Goal: Contribute content

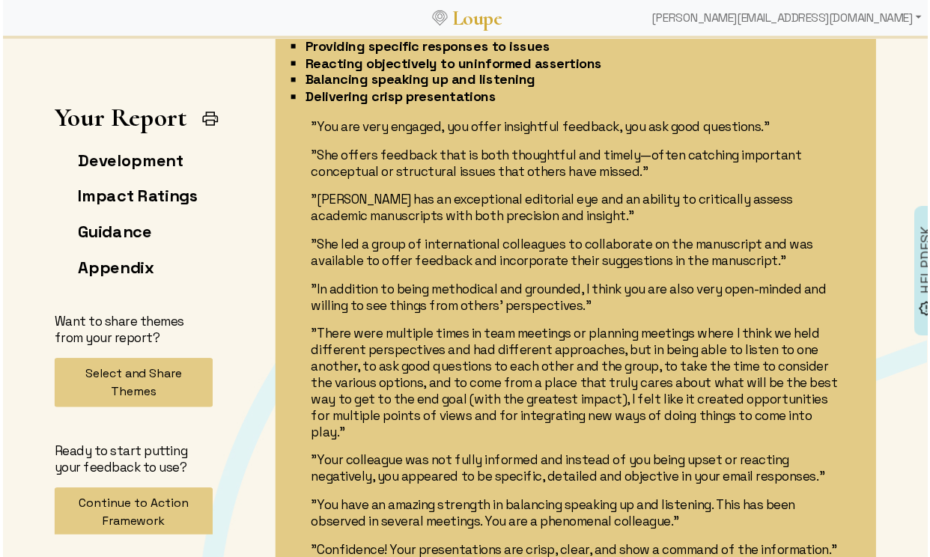
scroll to position [3099, 0]
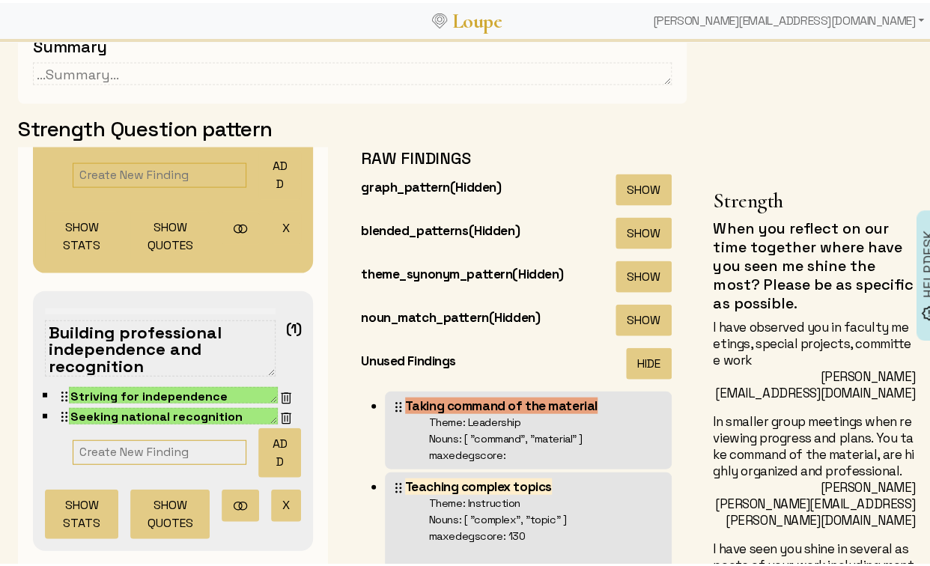
scroll to position [1227, 0]
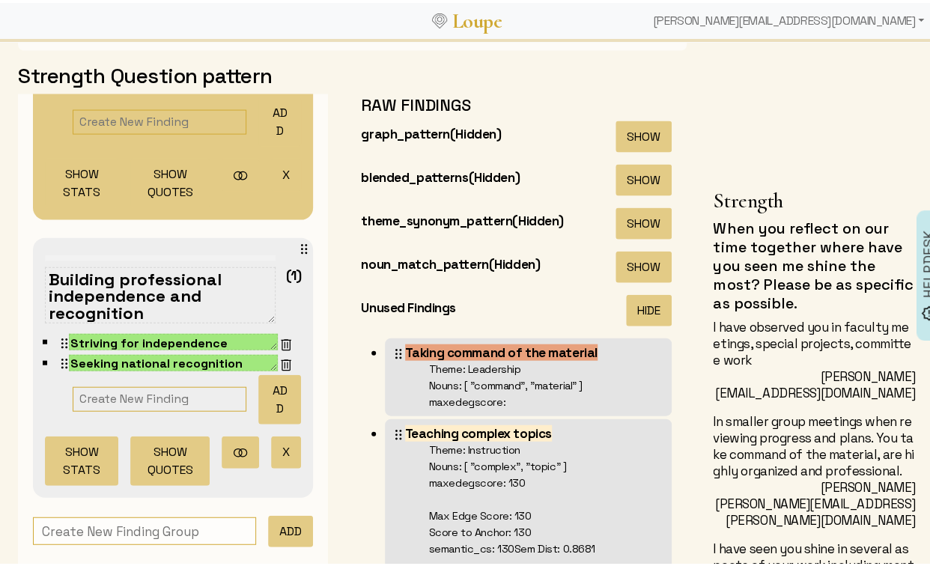
click at [277, 235] on div "Building professional independence and recognition (1) Striving for independenc…" at bounding box center [173, 364] width 280 height 259
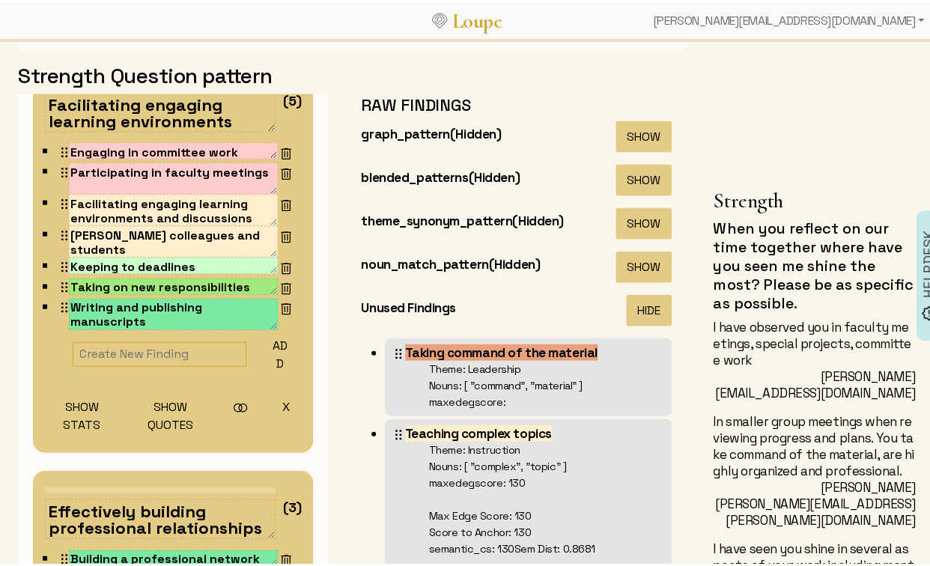
scroll to position [932, 0]
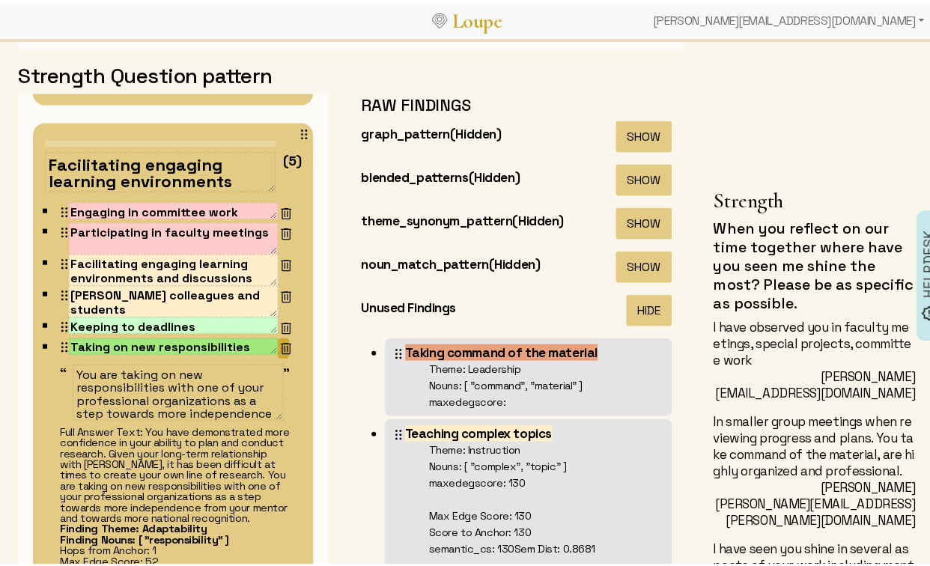
click at [279, 338] on img at bounding box center [286, 345] width 15 height 15
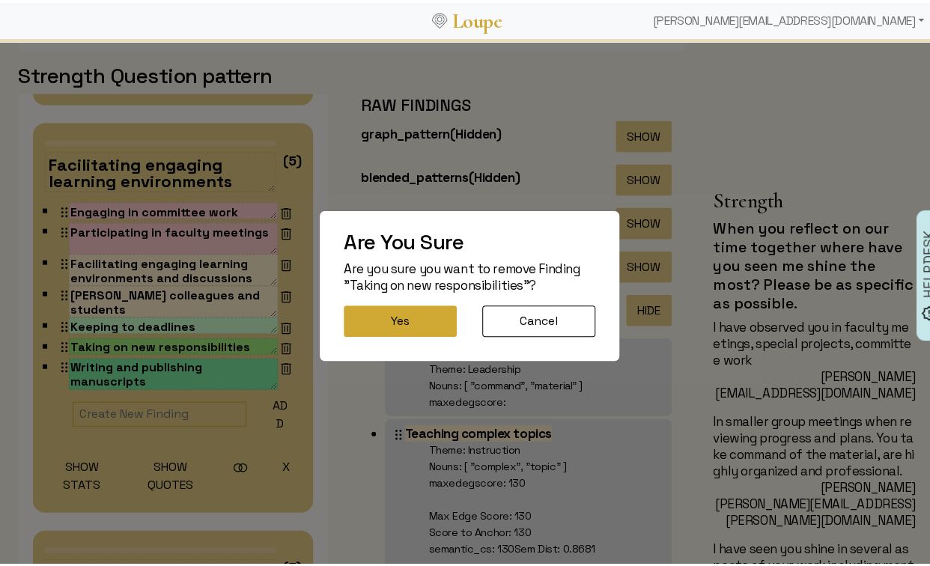
click at [362, 315] on button "Yes" at bounding box center [400, 318] width 113 height 31
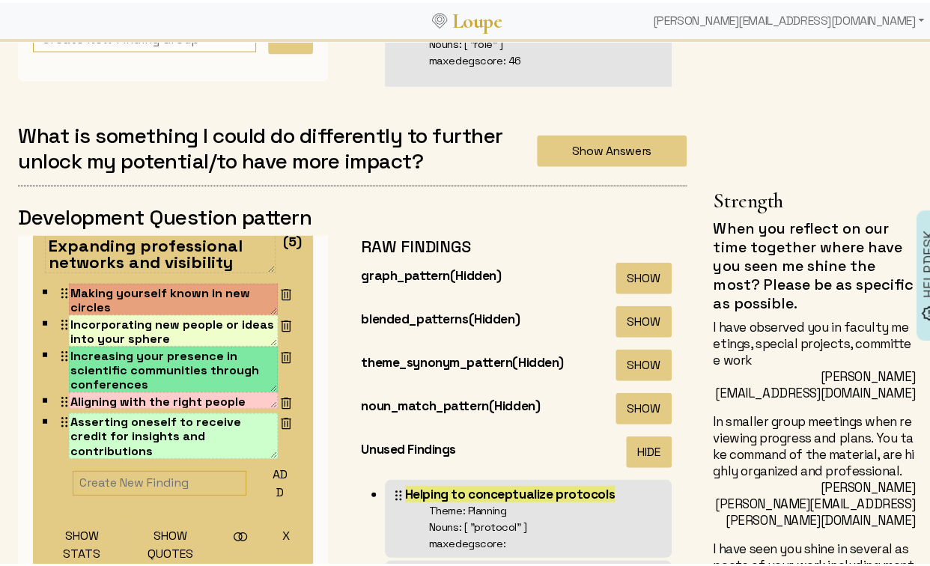
scroll to position [3710, 0]
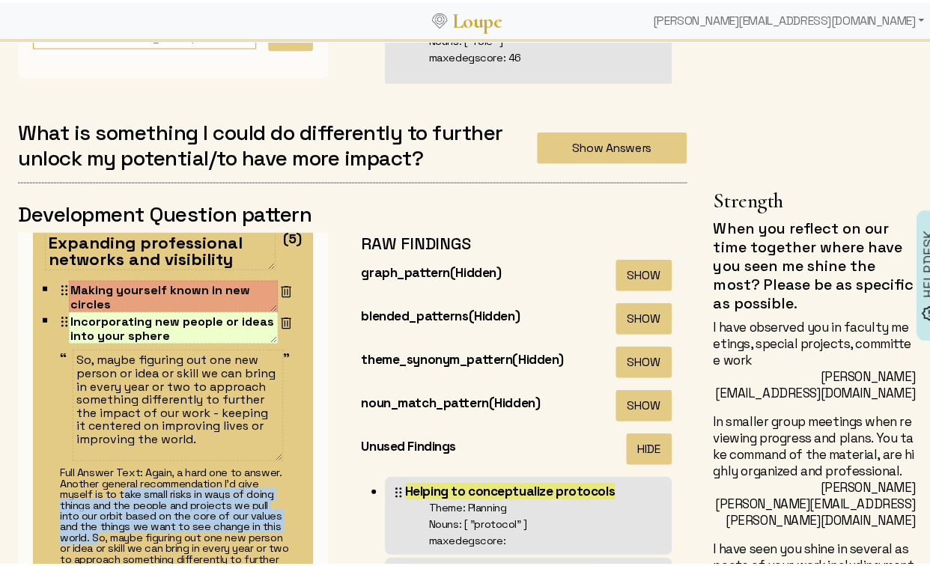
drag, startPoint x: 155, startPoint y: 491, endPoint x: 222, endPoint y: 531, distance: 78.6
copy div "take small risks in ways of doing things and the people and projects we pull in…"
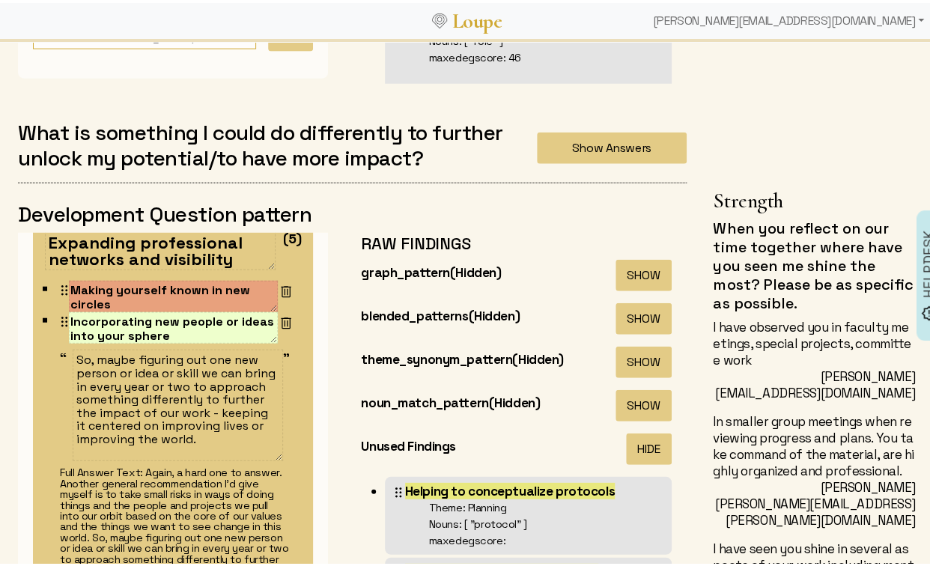
click at [77, 356] on textarea "So, maybe figuring out one new person or idea or skill we can bring in every ye…" at bounding box center [178, 403] width 210 height 112
paste textarea "take small risks in ways of doing things and the people and projects we pull in…"
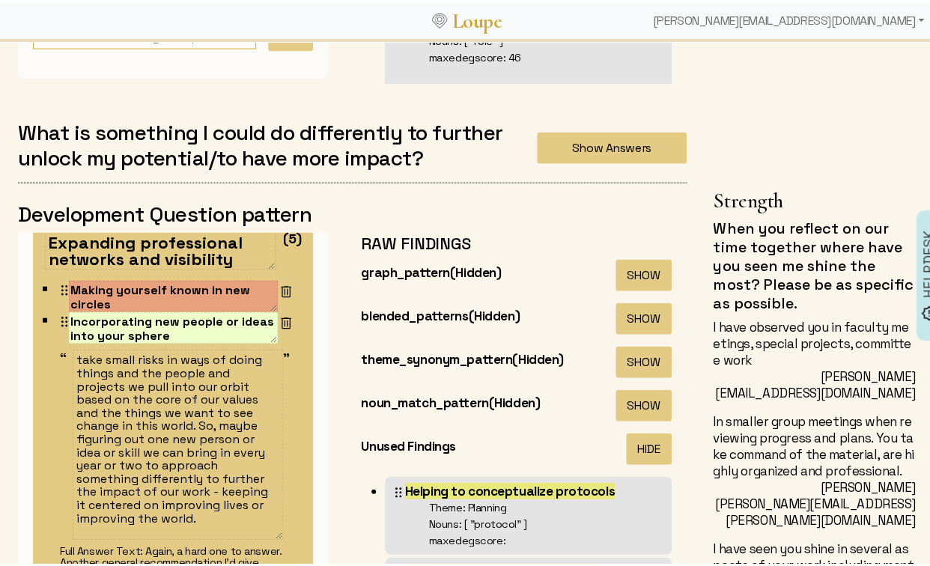
click at [76, 359] on textarea "take small risks in ways of doing things and the people and projects we pull in…" at bounding box center [178, 442] width 210 height 190
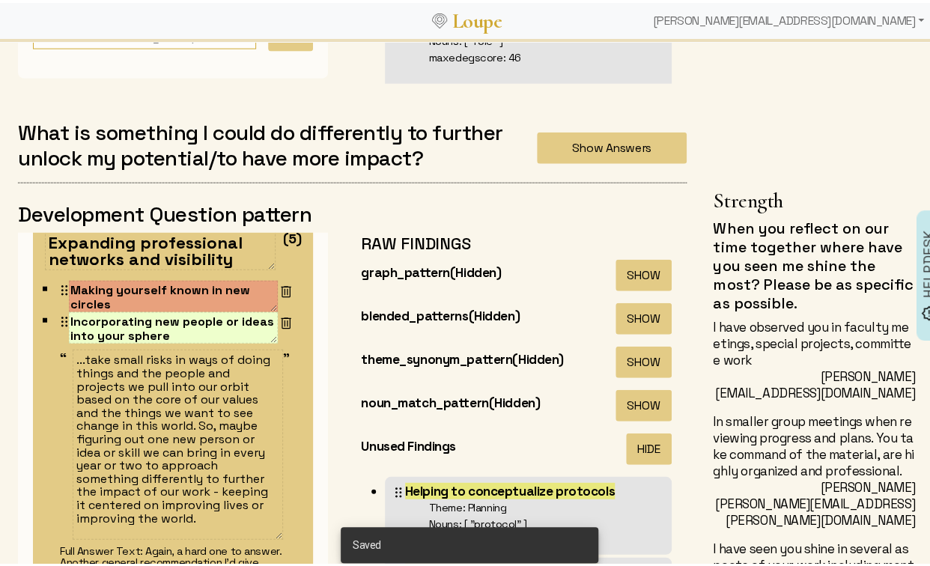
scroll to position [1, 0]
drag, startPoint x: 139, startPoint y: 461, endPoint x: 216, endPoint y: 529, distance: 102.9
click at [216, 529] on textarea "...take small risks in ways of doing things and the people and projects we pull…" at bounding box center [178, 442] width 210 height 190
type textarea "...take small risks in ways of doing things and the people and projects we pull…"
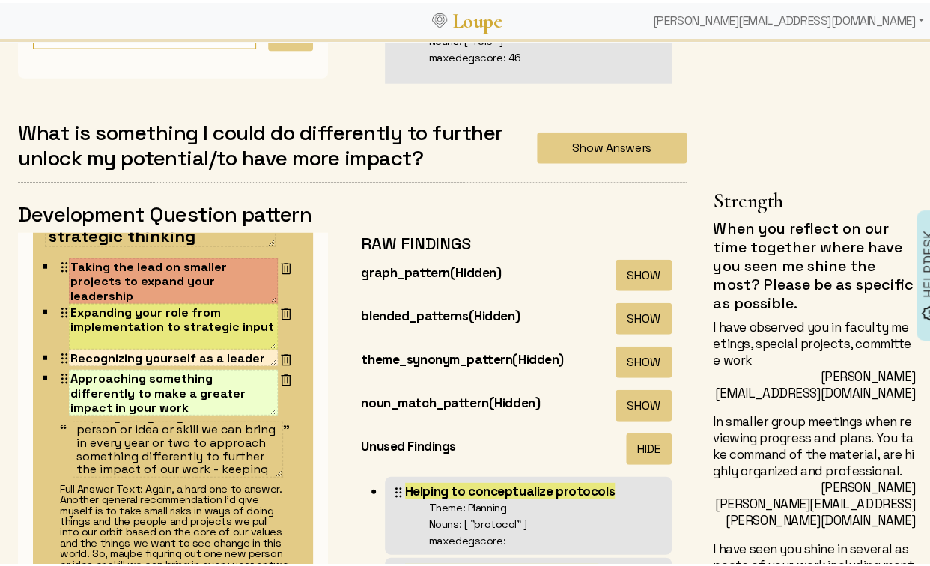
scroll to position [17, 0]
click at [279, 375] on img at bounding box center [286, 377] width 15 height 15
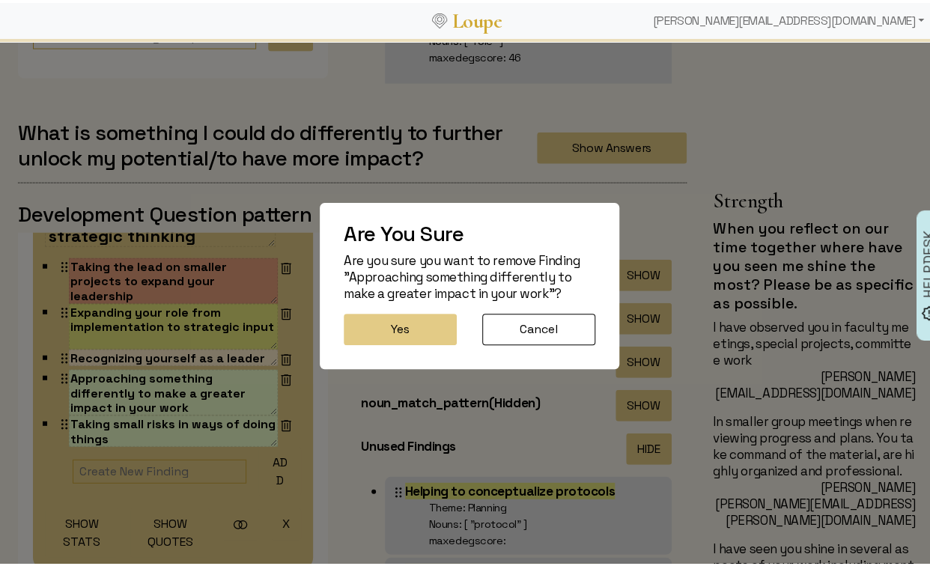
scroll to position [0, 0]
click at [377, 333] on button "Yes" at bounding box center [400, 326] width 113 height 31
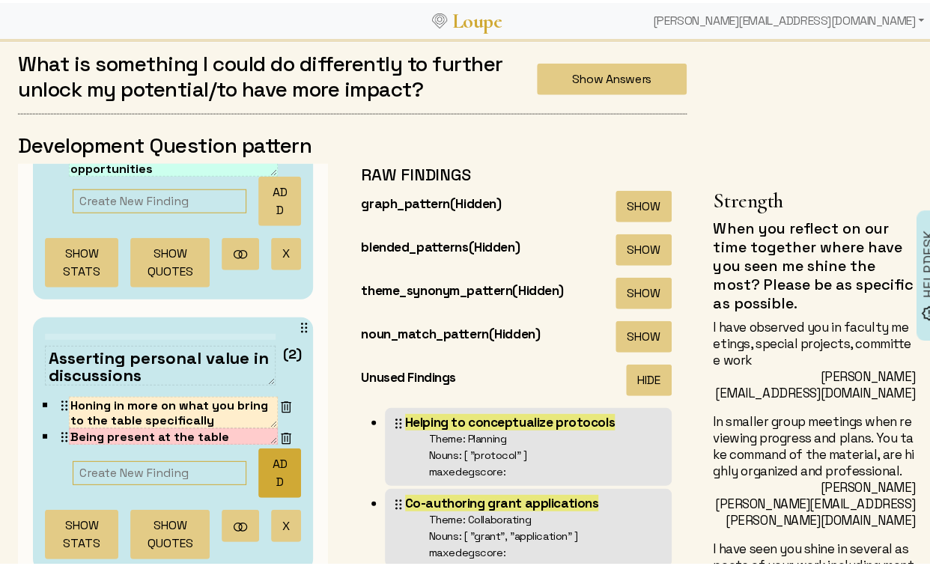
scroll to position [1350, 0]
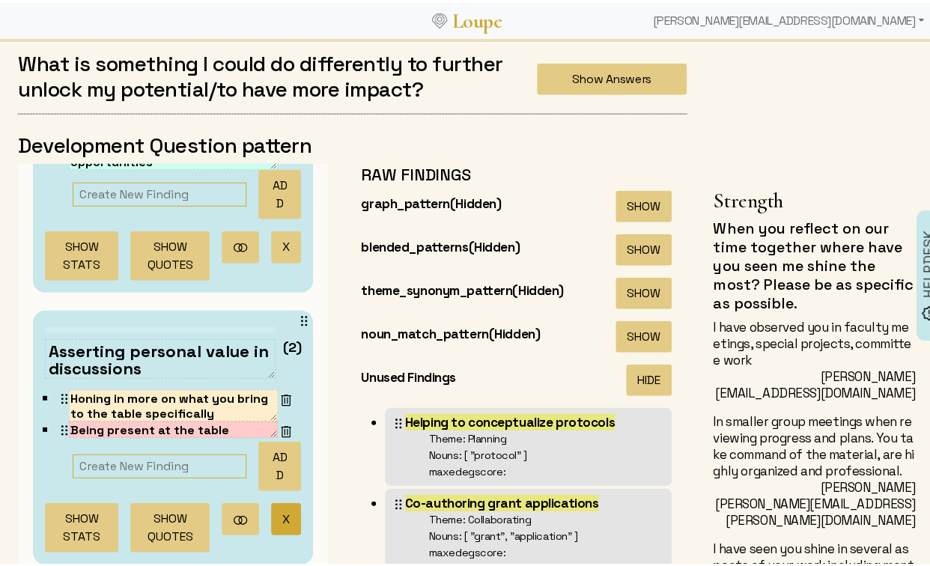
click at [271, 502] on button "X" at bounding box center [286, 516] width 30 height 32
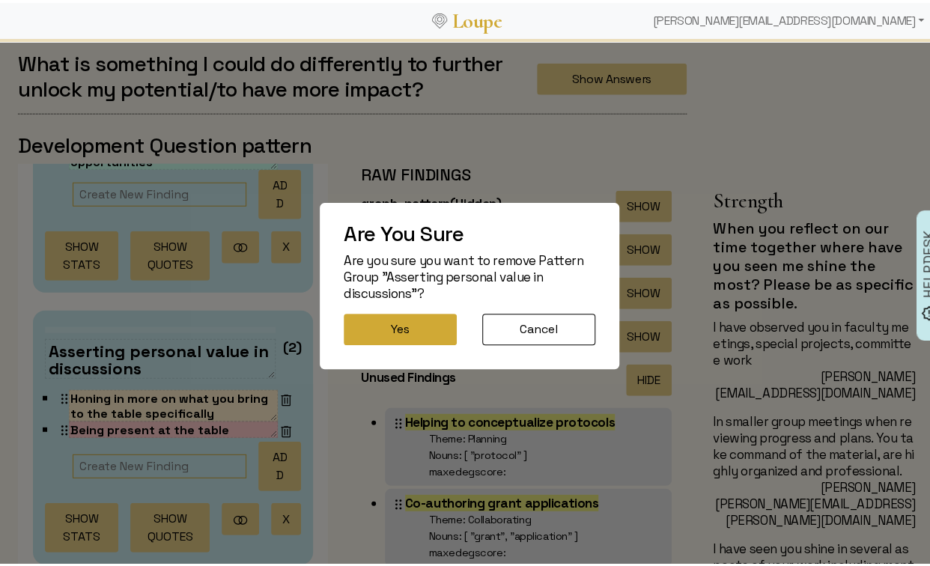
click at [365, 324] on button "Yes" at bounding box center [400, 326] width 113 height 31
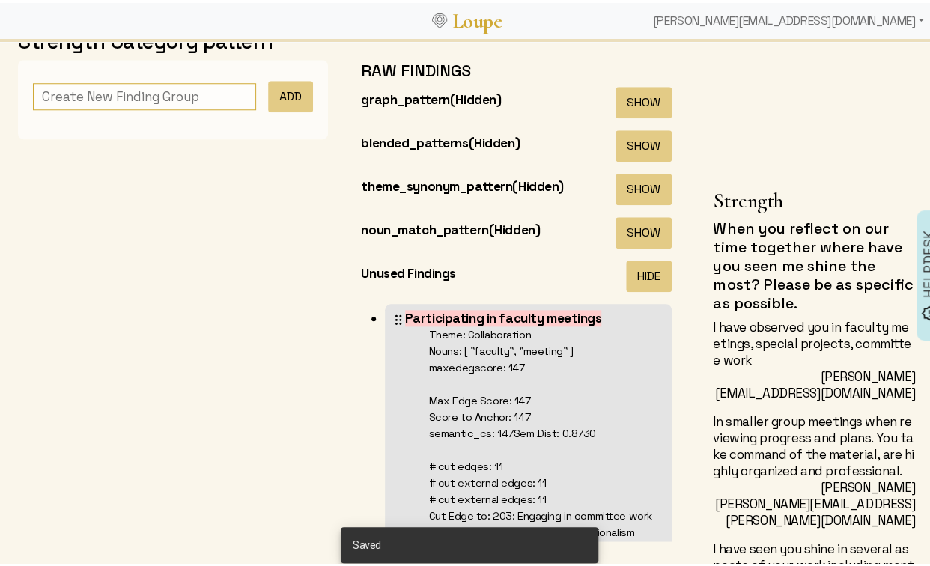
scroll to position [0, 0]
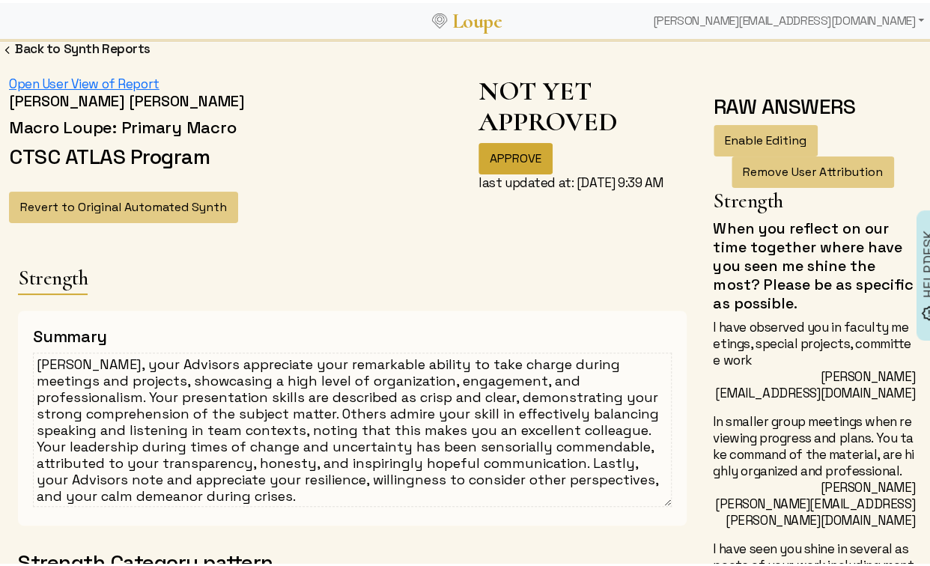
click at [506, 148] on button "APPROVE" at bounding box center [516, 155] width 74 height 31
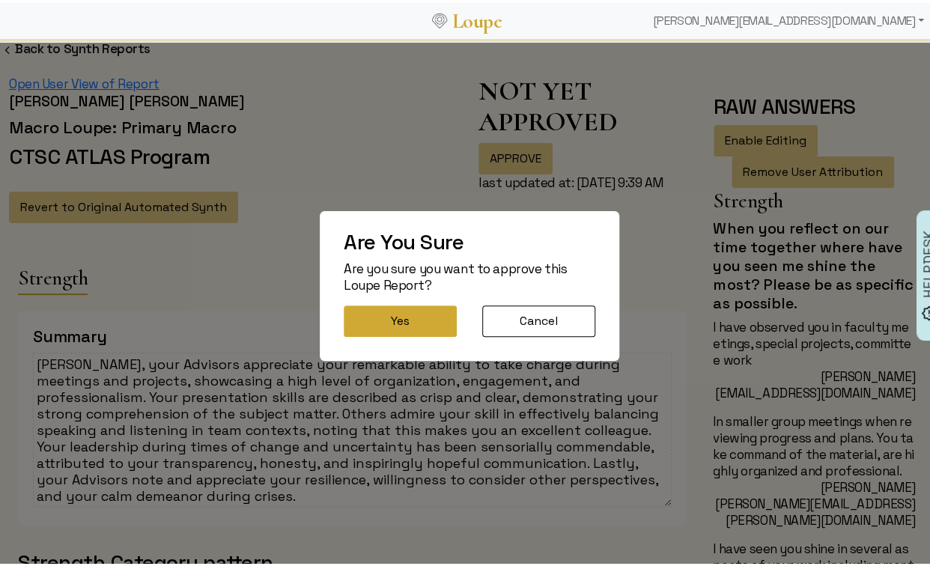
click at [392, 314] on button "Yes" at bounding box center [400, 318] width 113 height 31
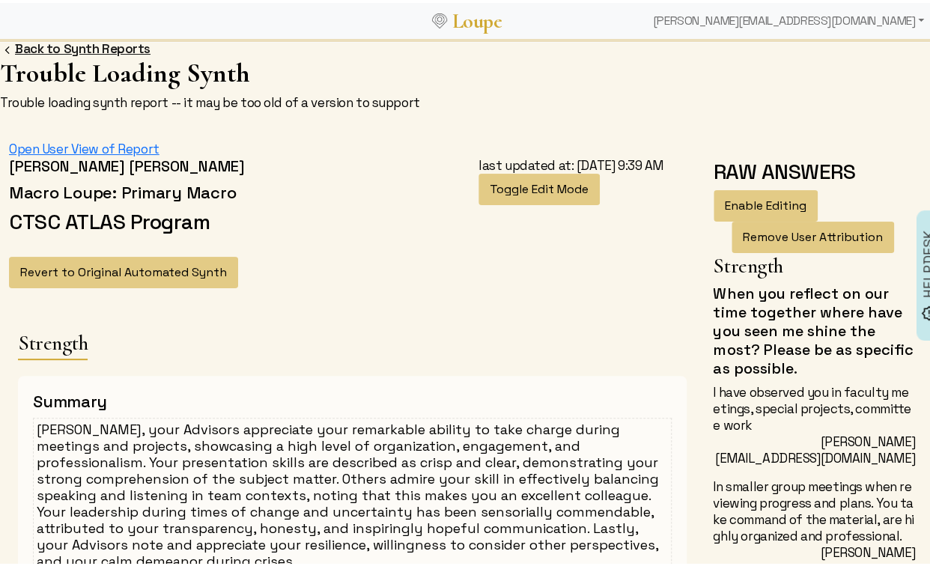
click at [64, 46] on link "Back to Synth Reports" at bounding box center [83, 45] width 136 height 16
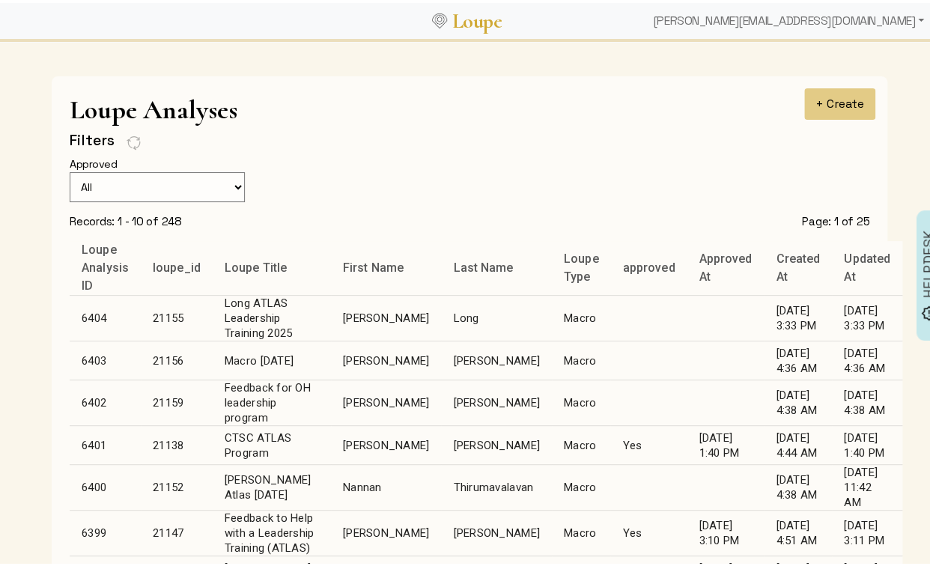
drag, startPoint x: 142, startPoint y: 442, endPoint x: 191, endPoint y: 443, distance: 48.7
click at [191, 443] on td "21138" at bounding box center [177, 442] width 72 height 39
click at [359, 437] on td "[PERSON_NAME]" at bounding box center [386, 442] width 110 height 39
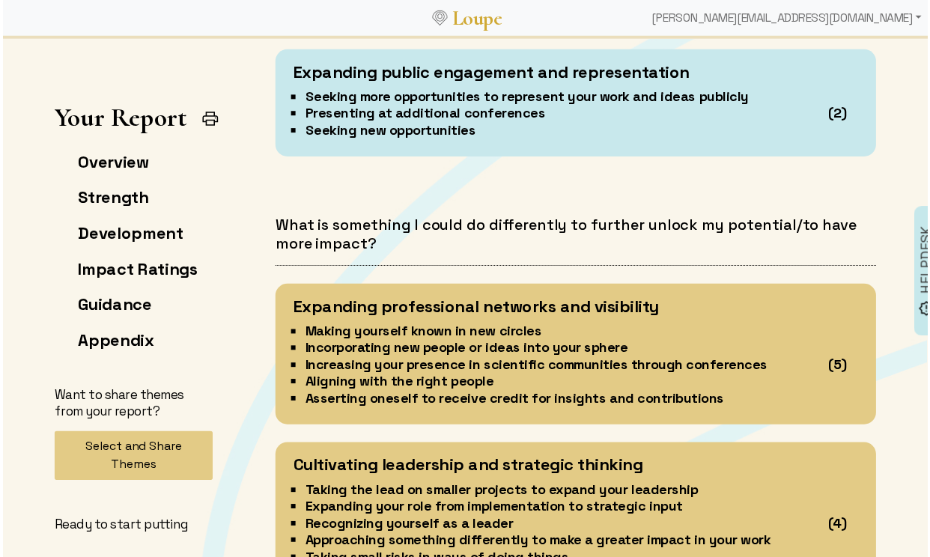
scroll to position [4727, 0]
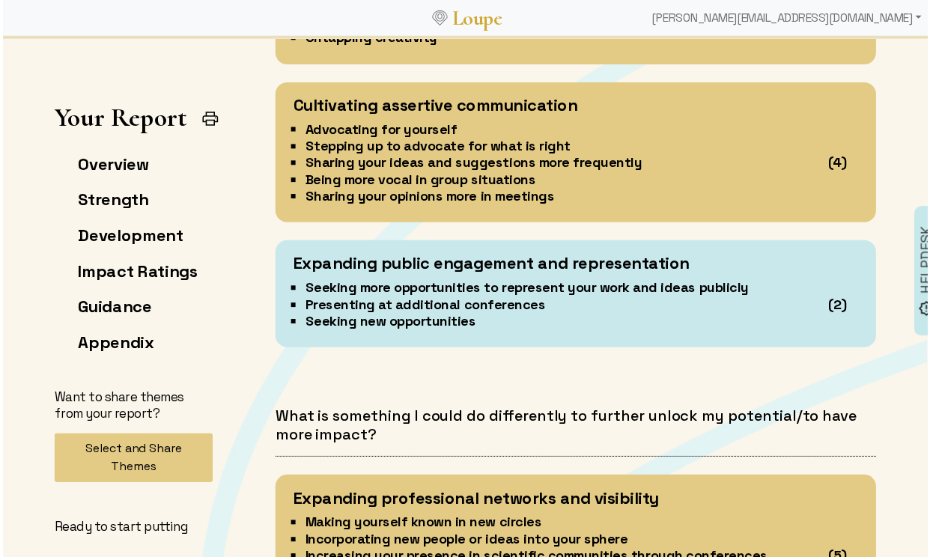
scroll to position [3589, 0]
